Goal: Transaction & Acquisition: Book appointment/travel/reservation

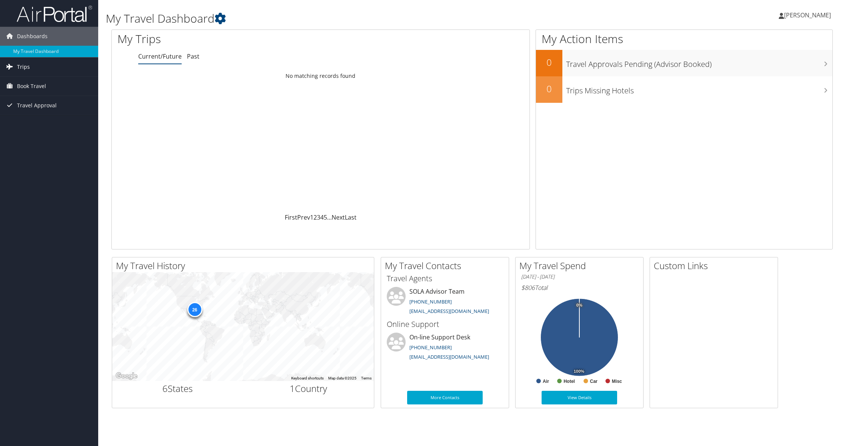
click at [36, 71] on link "Trips" at bounding box center [49, 66] width 98 height 19
click at [49, 84] on link "Current/Future Trips" at bounding box center [49, 81] width 98 height 11
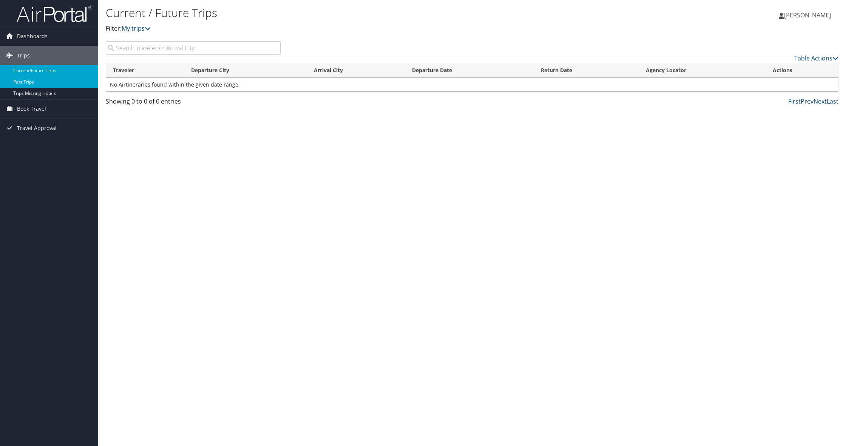
click at [42, 85] on link "Past Trips" at bounding box center [49, 81] width 98 height 11
click at [35, 97] on link "Trips Missing Hotels" at bounding box center [49, 93] width 98 height 11
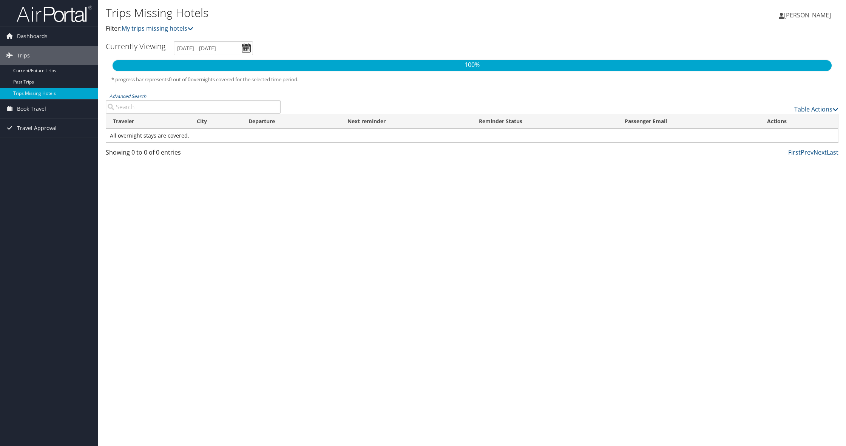
click at [38, 131] on span "Travel Approval" at bounding box center [37, 128] width 40 height 19
click at [40, 146] on link "Pending Trip Approvals" at bounding box center [49, 143] width 98 height 11
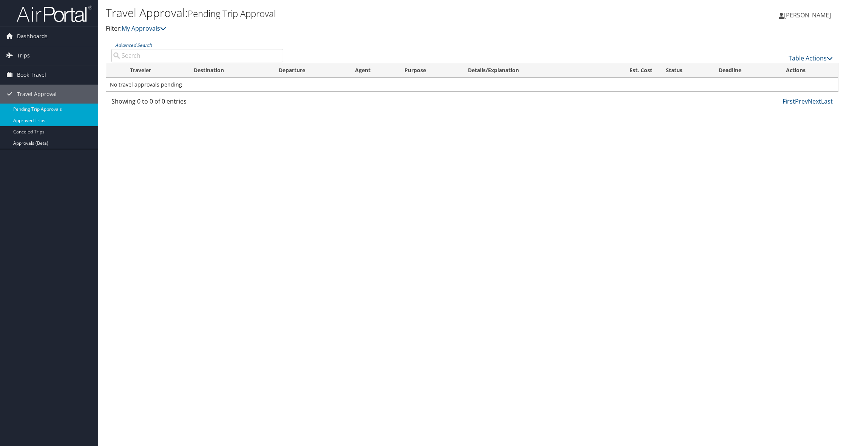
click at [48, 125] on link "Approved Trips" at bounding box center [49, 120] width 98 height 11
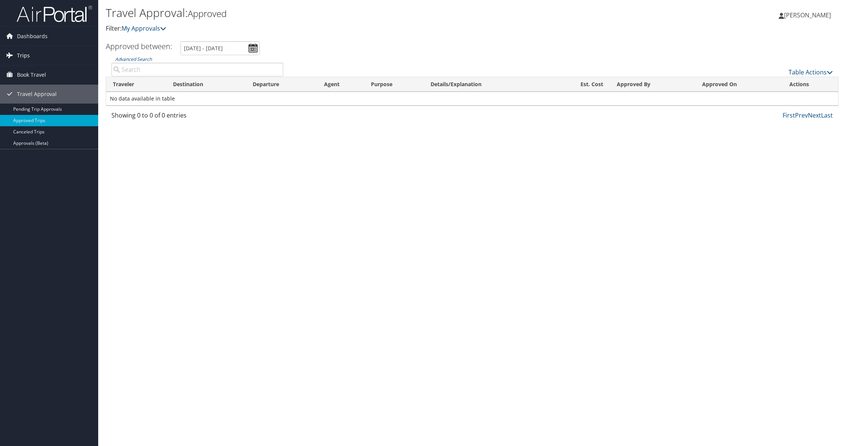
click at [34, 58] on link "Trips" at bounding box center [49, 55] width 98 height 19
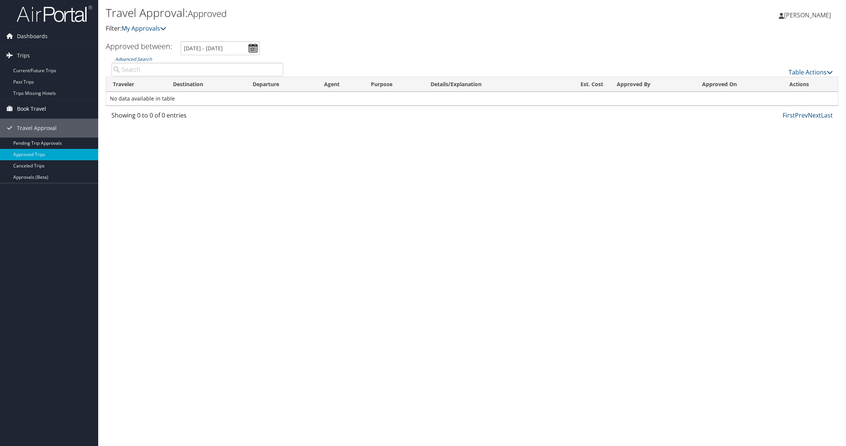
click at [44, 112] on span "Book Travel" at bounding box center [31, 108] width 29 height 19
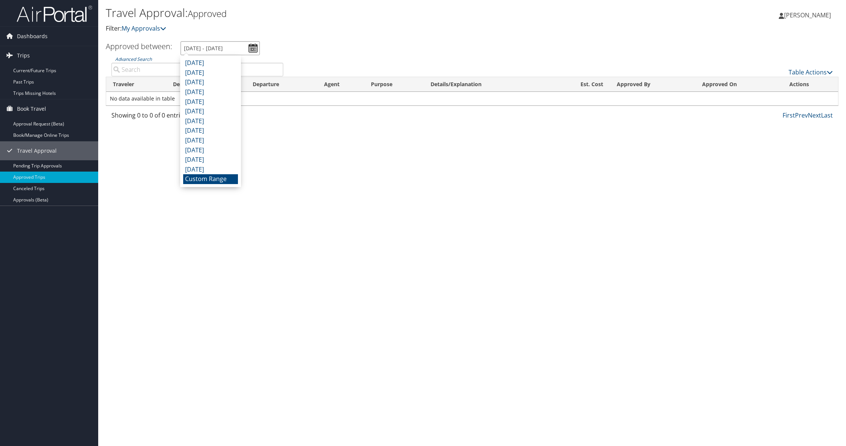
click at [253, 49] on input "8/2/2025 - 9/2/2025" at bounding box center [220, 48] width 79 height 14
click at [254, 48] on input "8/2/2025 - 9/2/2025" at bounding box center [220, 48] width 79 height 14
click at [226, 159] on li "October 2024" at bounding box center [210, 160] width 55 height 10
type input "10/1/2024 - 10/31/2024"
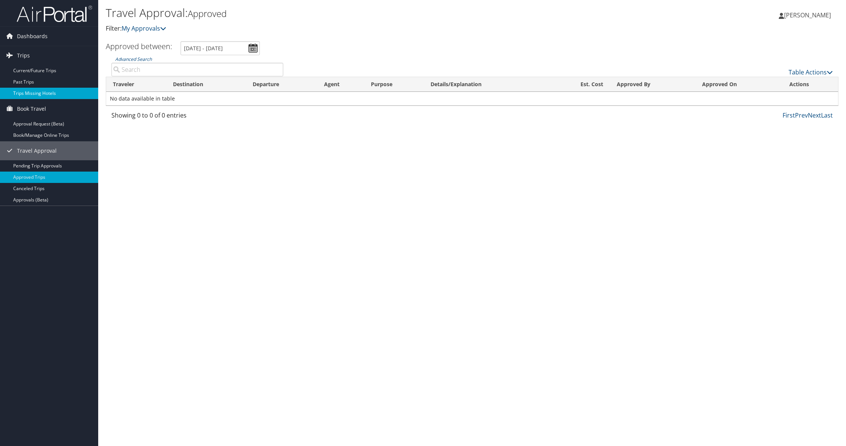
click at [33, 91] on link "Trips Missing Hotels" at bounding box center [49, 93] width 98 height 11
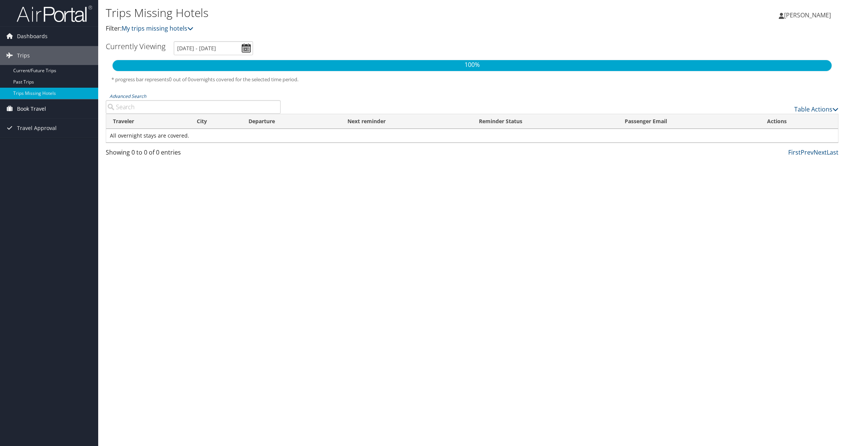
click at [48, 111] on link "Book Travel" at bounding box center [49, 108] width 98 height 19
click at [65, 135] on link "Book/Manage Online Trips" at bounding box center [49, 135] width 98 height 11
click at [36, 106] on span "Book Travel" at bounding box center [31, 108] width 29 height 19
click at [36, 105] on span "Book Travel" at bounding box center [31, 108] width 29 height 19
click at [39, 134] on link "Book/Manage Online Trips" at bounding box center [49, 135] width 98 height 11
